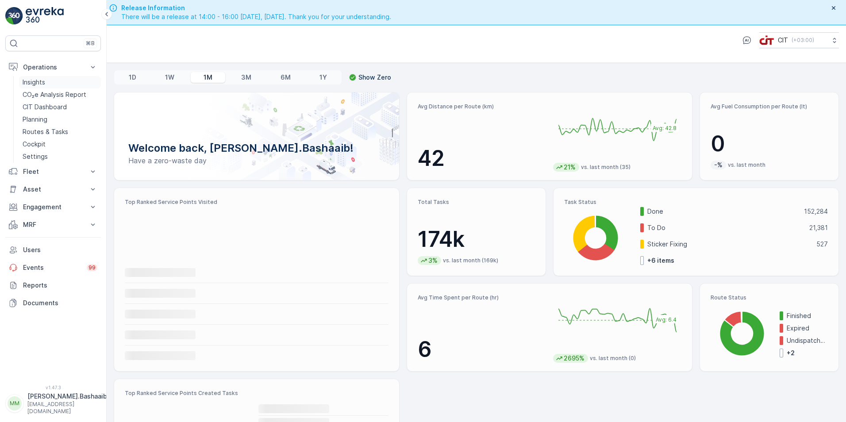
click at [41, 81] on p "Insights" at bounding box center [34, 82] width 23 height 9
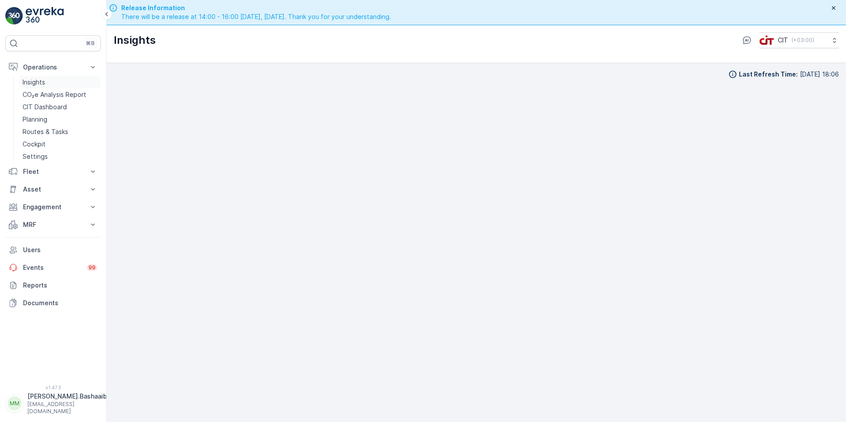
click at [52, 81] on link "Insights" at bounding box center [60, 82] width 82 height 12
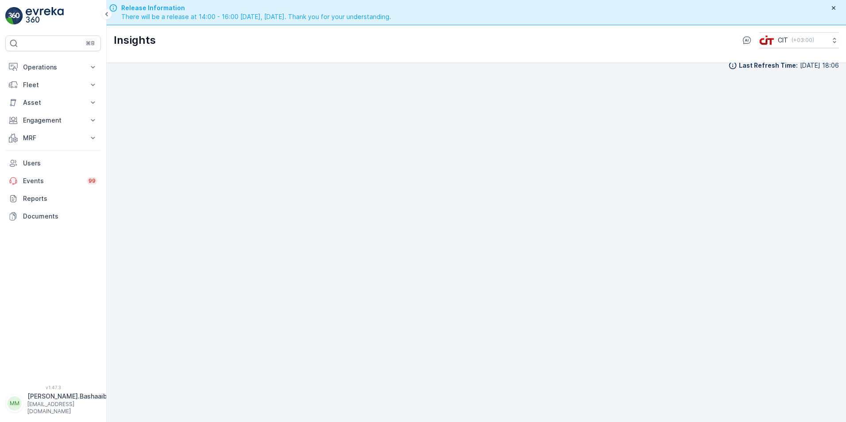
scroll to position [25, 0]
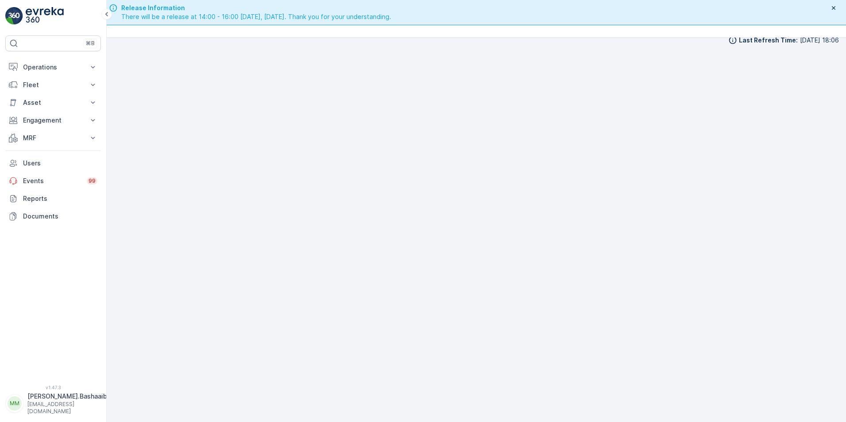
click at [505, 47] on div "Last Refresh Time : 08.08.2025 18:06" at bounding box center [476, 221] width 725 height 370
click at [76, 411] on p "[EMAIL_ADDRESS][DOMAIN_NAME]" at bounding box center [67, 408] width 80 height 14
click at [57, 384] on div "Log Out" at bounding box center [53, 385] width 92 height 12
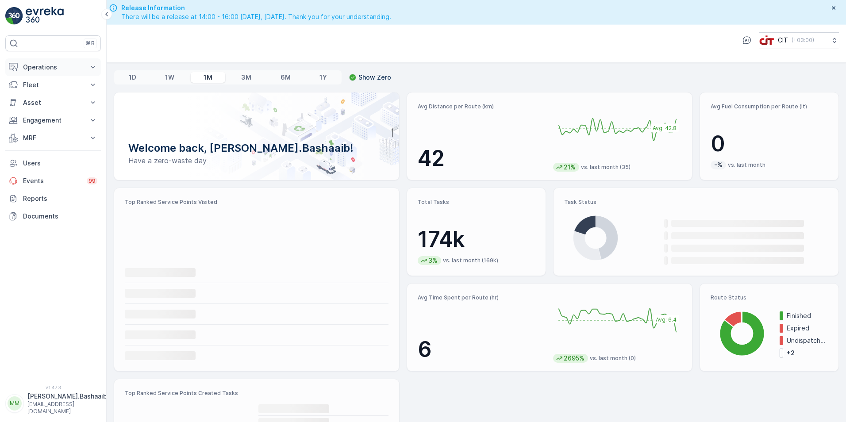
click at [66, 67] on p "Operations" at bounding box center [53, 67] width 60 height 9
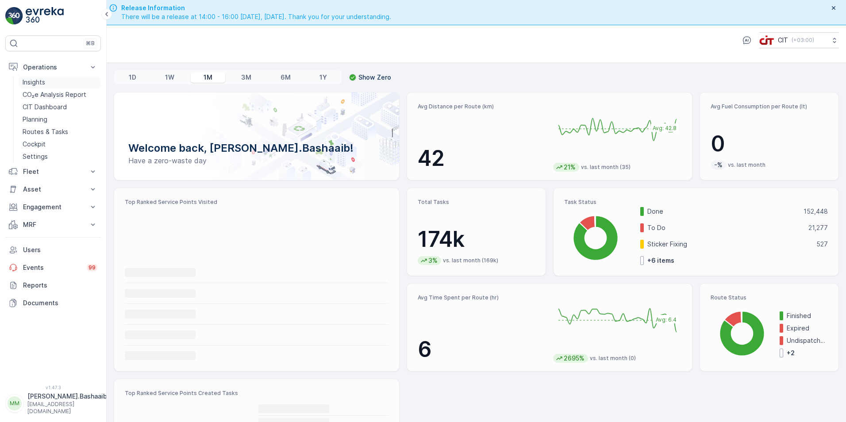
click at [60, 81] on link "Insights" at bounding box center [60, 82] width 82 height 12
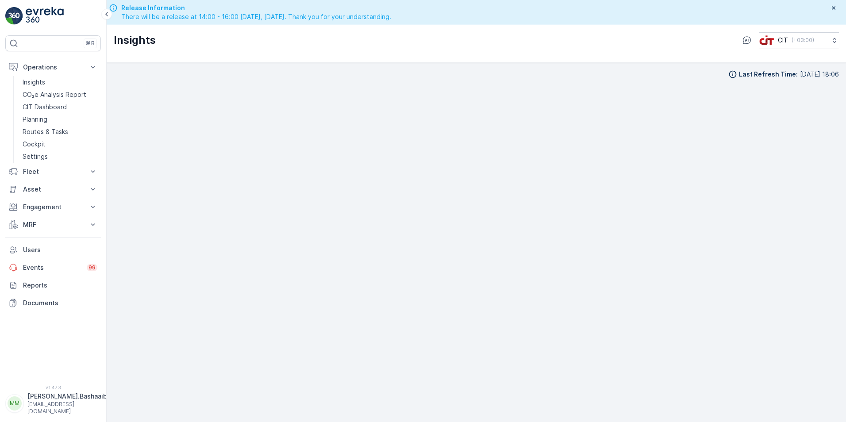
scroll to position [25, 0]
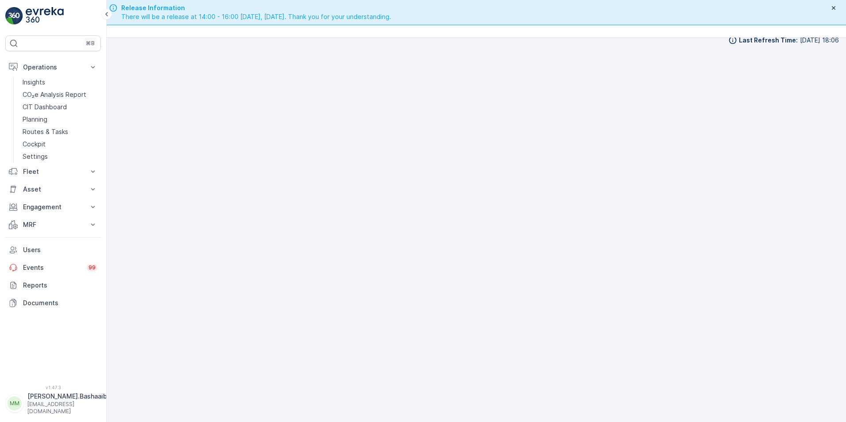
click at [66, 401] on p "[PERSON_NAME].Bashaaib" at bounding box center [67, 396] width 80 height 9
click at [49, 387] on div "Log Out" at bounding box center [53, 385] width 92 height 12
